Goal: Connect with others: Connect with others

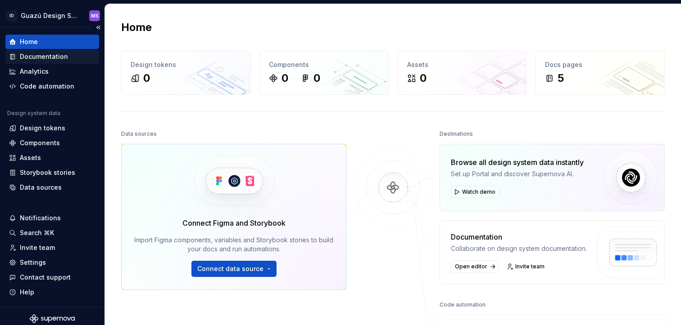
click at [47, 60] on div "Documentation" at bounding box center [44, 56] width 48 height 9
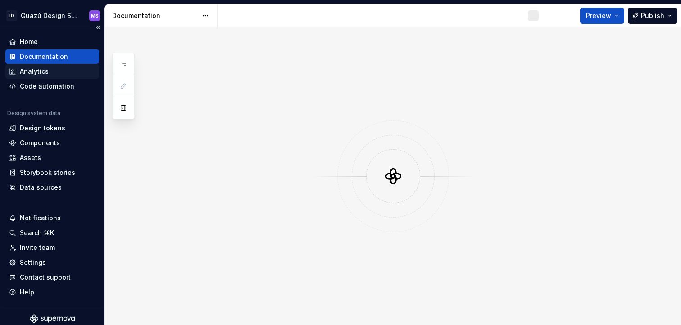
click at [45, 73] on div "Analytics" at bounding box center [34, 71] width 29 height 9
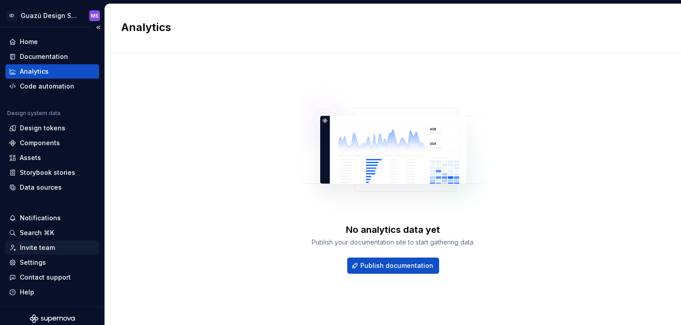
click at [46, 250] on div "Invite team" at bounding box center [37, 248] width 35 height 9
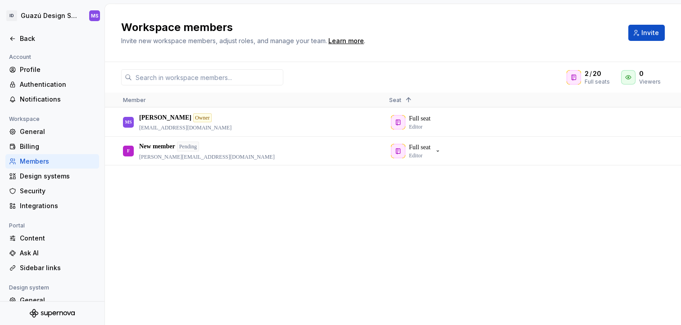
click at [288, 215] on div "MS [PERSON_NAME] Owner [PERSON_NAME][EMAIL_ADDRESS][PERSON_NAME][DOMAIN_NAME] F…" at bounding box center [393, 216] width 576 height 217
click at [224, 77] on input "text" at bounding box center [207, 77] width 151 height 16
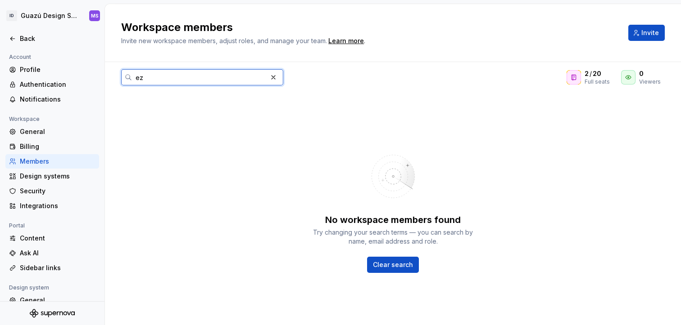
type input "e"
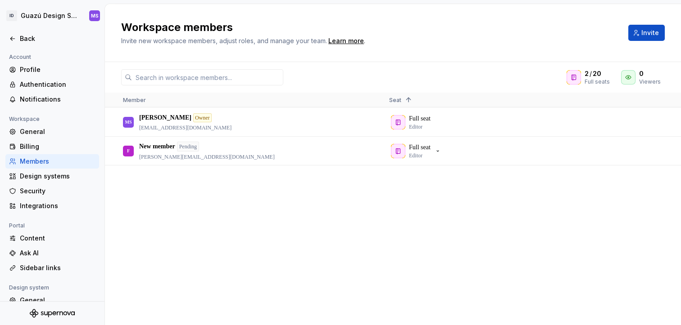
click at [487, 251] on div "MS [PERSON_NAME] Owner [PERSON_NAME][EMAIL_ADDRESS][PERSON_NAME][DOMAIN_NAME] F…" at bounding box center [393, 216] width 576 height 217
click at [377, 231] on div "MS [PERSON_NAME] Owner [PERSON_NAME][EMAIL_ADDRESS][PERSON_NAME][DOMAIN_NAME] F…" at bounding box center [393, 216] width 576 height 217
click at [644, 36] on span "Invite" at bounding box center [650, 32] width 18 height 9
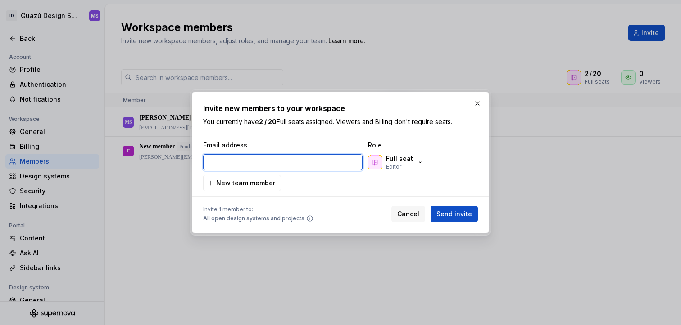
paste input "[PERSON_NAME][EMAIL_ADDRESS][PERSON_NAME][DOMAIN_NAME]"
type input "[PERSON_NAME][EMAIL_ADDRESS][PERSON_NAME][DOMAIN_NAME]"
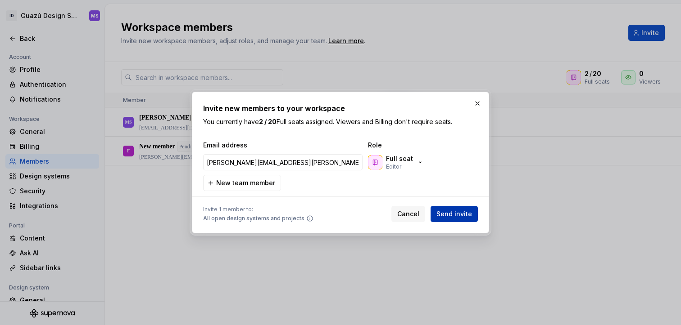
click at [462, 213] on span "Send invite" at bounding box center [454, 214] width 36 height 9
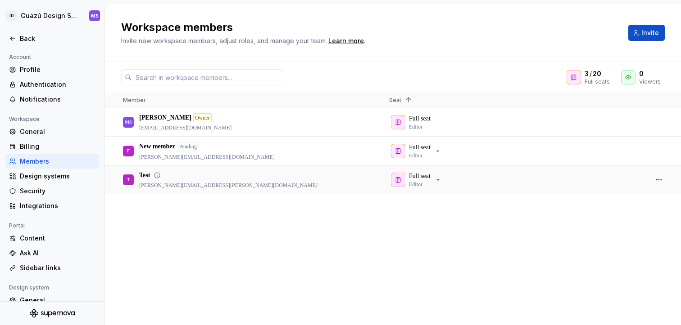
click at [316, 183] on div "T Test [PERSON_NAME][EMAIL_ADDRESS][PERSON_NAME][DOMAIN_NAME]" at bounding box center [249, 179] width 252 height 27
click at [301, 224] on div "MS [PERSON_NAME] Owner [PERSON_NAME][EMAIL_ADDRESS][PERSON_NAME][DOMAIN_NAME] F…" at bounding box center [393, 216] width 576 height 217
click at [149, 176] on p "Test" at bounding box center [144, 175] width 11 height 9
click at [156, 147] on p "New member" at bounding box center [157, 146] width 36 height 9
click at [156, 218] on div "MS [PERSON_NAME] Owner [PERSON_NAME][EMAIL_ADDRESS][PERSON_NAME][DOMAIN_NAME] F…" at bounding box center [393, 216] width 576 height 217
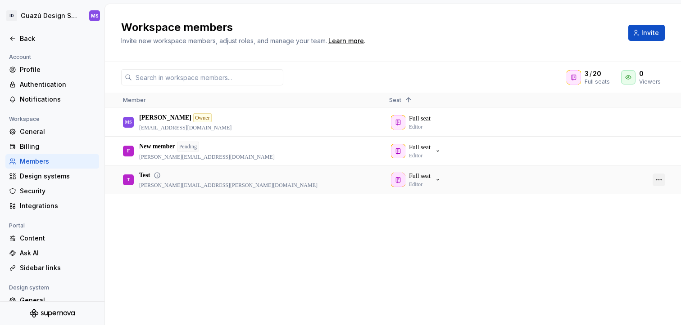
click at [659, 182] on button "button" at bounding box center [658, 180] width 13 height 13
click at [505, 225] on div "MS [PERSON_NAME] Owner [PERSON_NAME][EMAIL_ADDRESS][PERSON_NAME][DOMAIN_NAME] F…" at bounding box center [393, 216] width 576 height 217
